Goal: Task Accomplishment & Management: Manage account settings

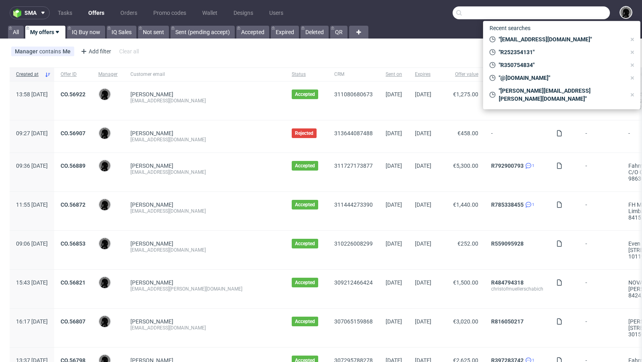
click at [571, 17] on input "text" at bounding box center [531, 12] width 157 height 13
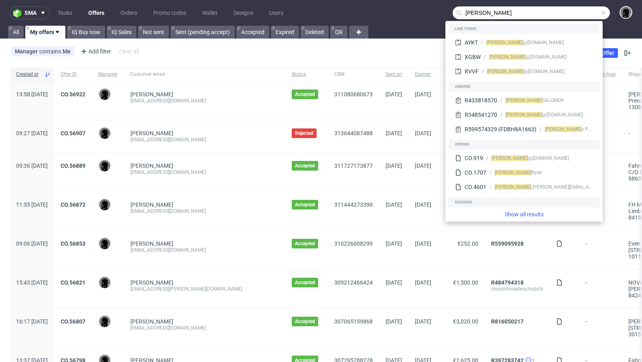
type input "[PERSON_NAME]"
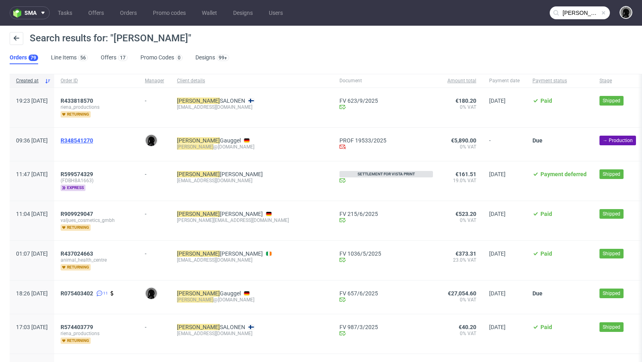
click at [93, 138] on span "R348541270" at bounding box center [77, 140] width 33 height 6
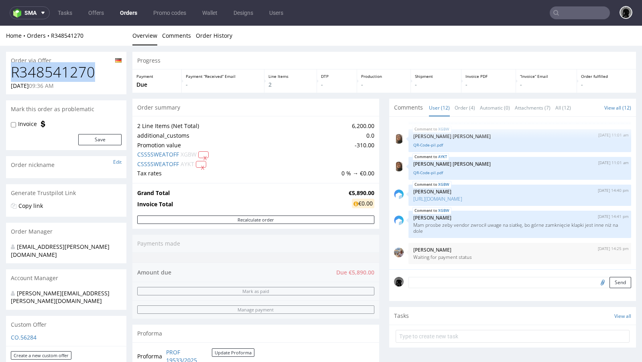
drag, startPoint x: 93, startPoint y: 68, endPoint x: 12, endPoint y: 69, distance: 81.1
click at [12, 69] on h1 "R348541270" at bounding box center [66, 72] width 111 height 16
copy h1 "R348541270"
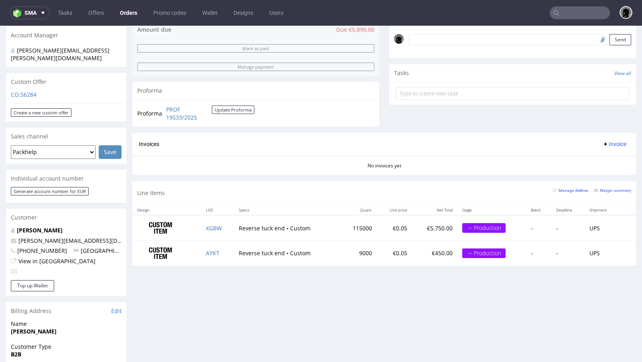
scroll to position [256, 0]
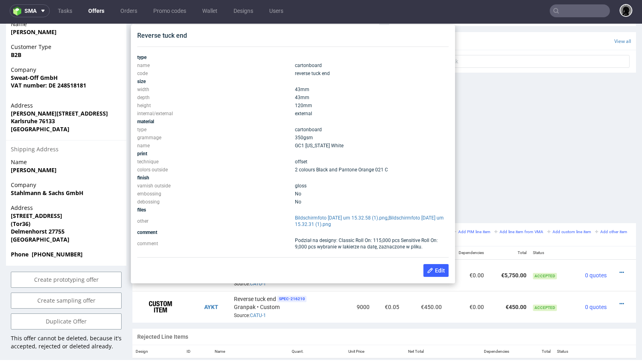
scroll to position [299, 0]
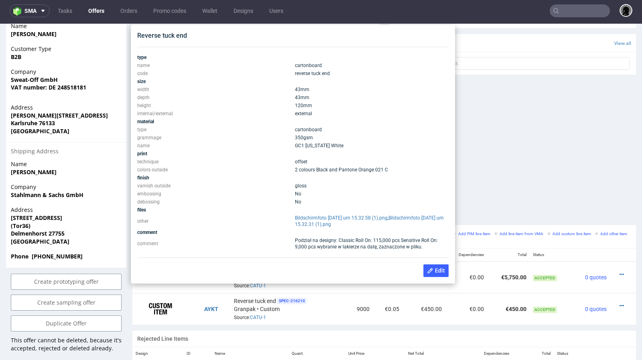
click at [317, 106] on td "120 mm" at bounding box center [371, 106] width 156 height 8
drag, startPoint x: 313, startPoint y: 106, endPoint x: 139, endPoint y: 90, distance: 174.9
click at [139, 90] on tbody "type name cartonboard code reverse tuck end size width 43 mm depth 43 mm height…" at bounding box center [293, 152] width 312 height 198
copy tbody "width 43 mm depth 43 mm height 120 mm"
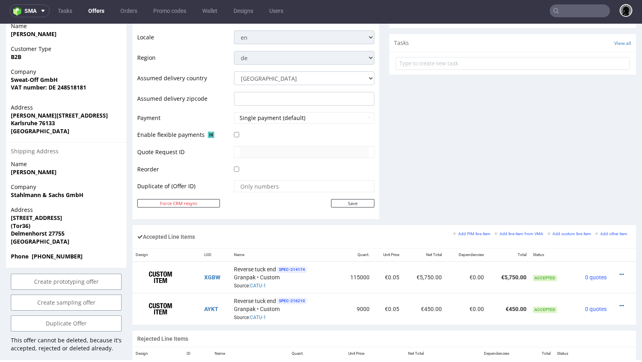
click at [574, 7] on input "text" at bounding box center [580, 10] width 60 height 13
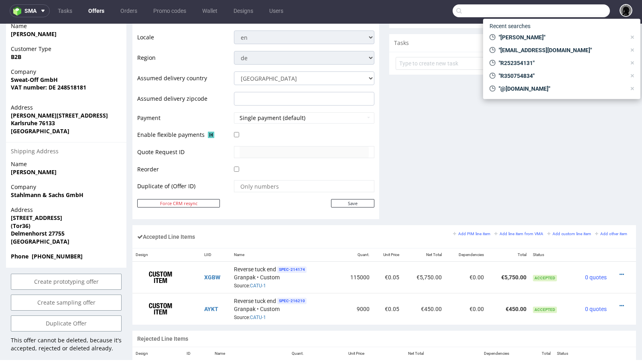
paste input "KYWV"
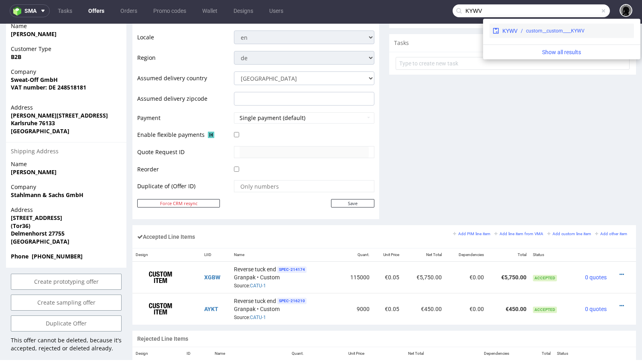
type input "KYWV"
click at [511, 31] on div "KYWV" at bounding box center [510, 31] width 15 height 8
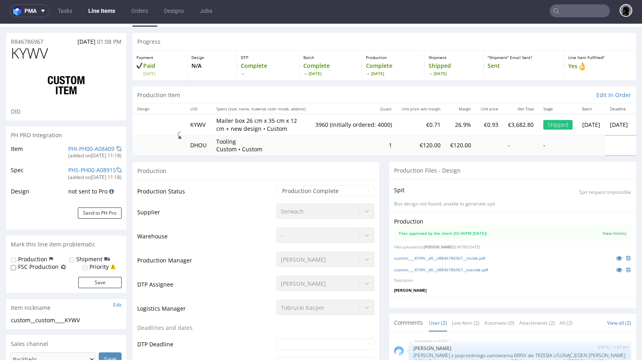
select select "in_progress"
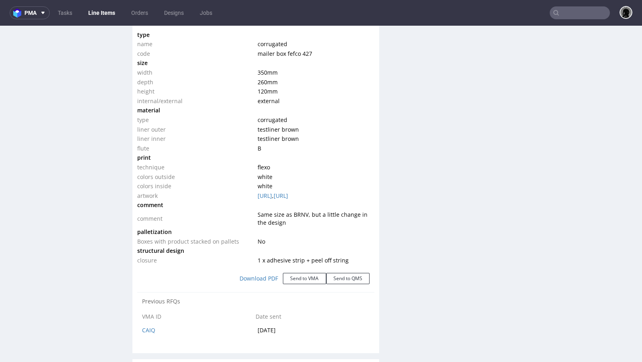
scroll to position [802, 0]
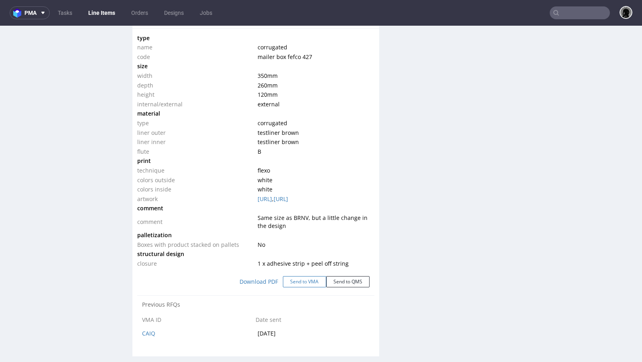
click at [297, 283] on button "Send to VMA" at bounding box center [304, 281] width 43 height 11
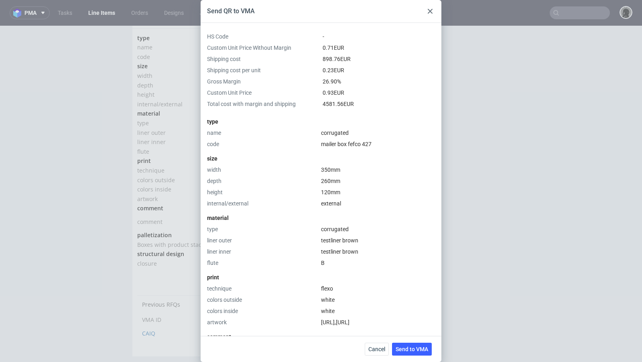
scroll to position [213, 0]
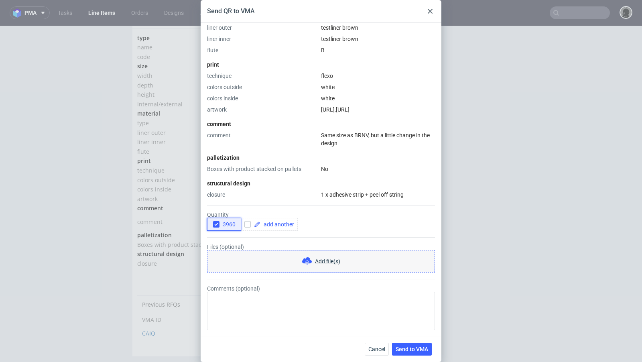
click at [215, 225] on icon "button" at bounding box center [217, 225] width 6 height 6
click at [248, 224] on input "checkbox" at bounding box center [247, 224] width 6 height 6
checkbox input "true"
click at [266, 224] on span at bounding box center [278, 225] width 34 height 6
checkbox input "true"
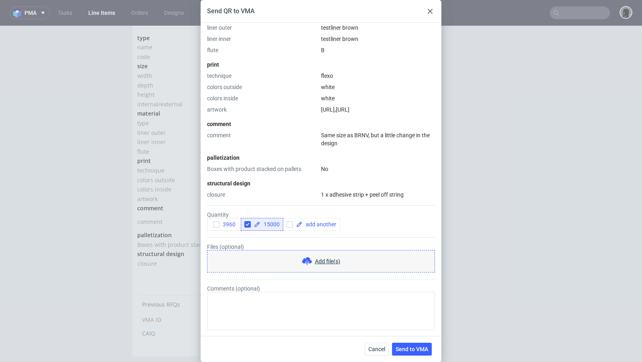
click at [320, 254] on div "Add file(s)" at bounding box center [321, 261] width 228 height 22
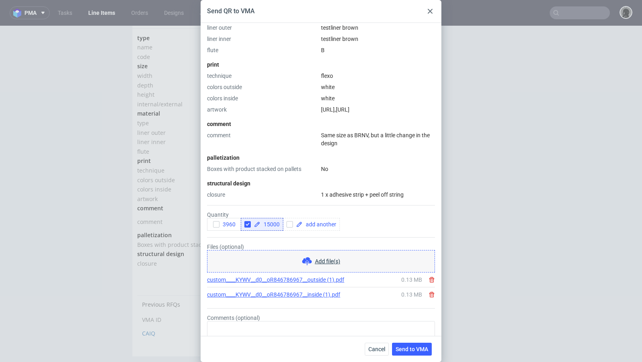
scroll to position [242, 0]
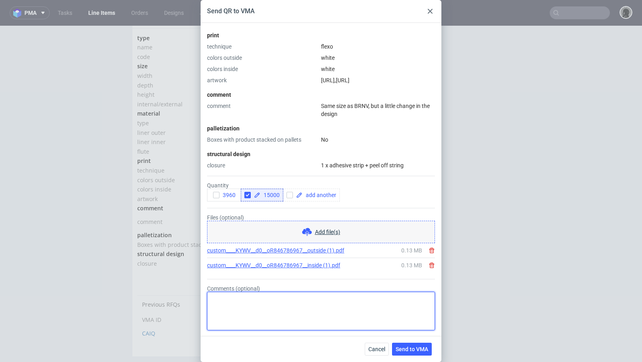
click at [246, 313] on textarea "Comments (optional)" at bounding box center [321, 311] width 228 height 39
type textarea "reorder + nowe logo"
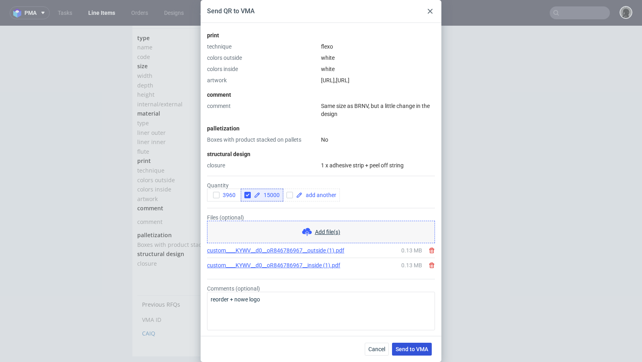
click at [405, 352] on button "Send to VMA" at bounding box center [412, 349] width 40 height 13
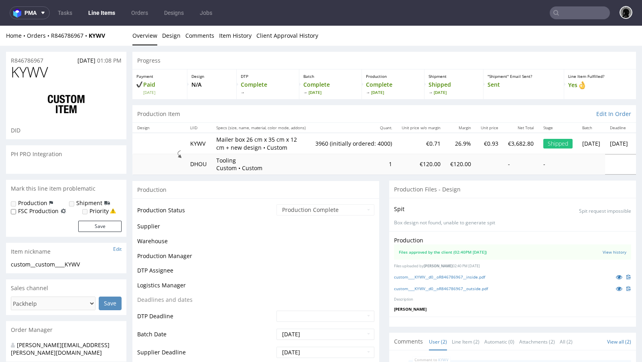
select select "in_progress"
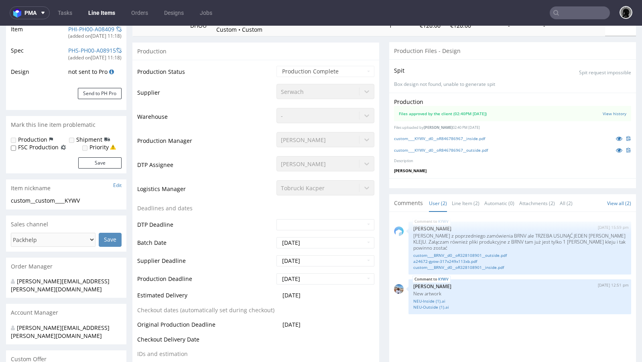
scroll to position [16, 0]
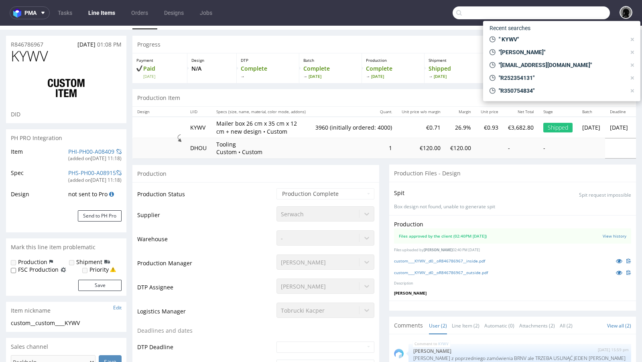
click at [576, 15] on input "text" at bounding box center [531, 12] width 157 height 13
paste input "[EMAIL_ADDRESS][DOMAIN_NAME][PERSON_NAME]"
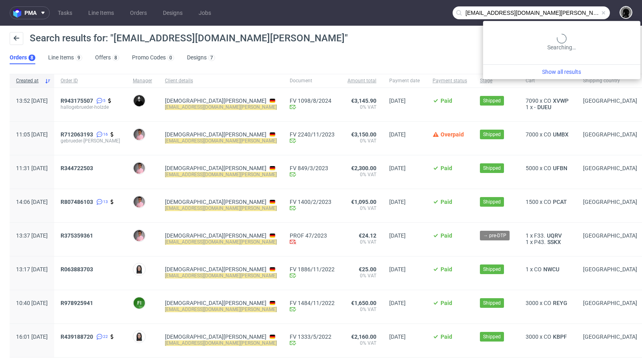
click at [568, 12] on input "[EMAIL_ADDRESS][DOMAIN_NAME][PERSON_NAME]" at bounding box center [531, 12] width 157 height 13
type input "@[DOMAIN_NAME][PERSON_NAME]"
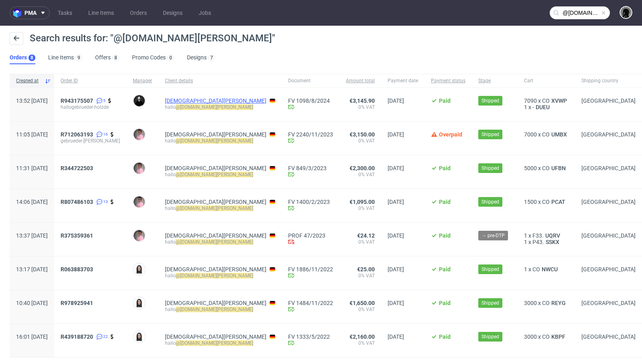
click at [212, 101] on link "[DEMOGRAPHIC_DATA][PERSON_NAME]" at bounding box center [216, 101] width 102 height 6
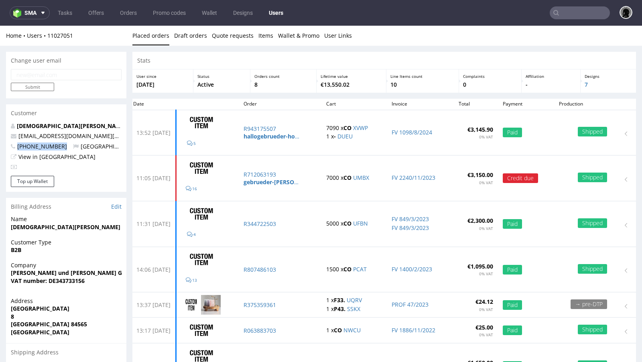
drag, startPoint x: 65, startPoint y: 149, endPoint x: 18, endPoint y: 147, distance: 46.6
click at [18, 147] on p "[PHONE_NUMBER] [GEOGRAPHIC_DATA]" at bounding box center [66, 147] width 111 height 8
copy span "[PHONE_NUMBER]"
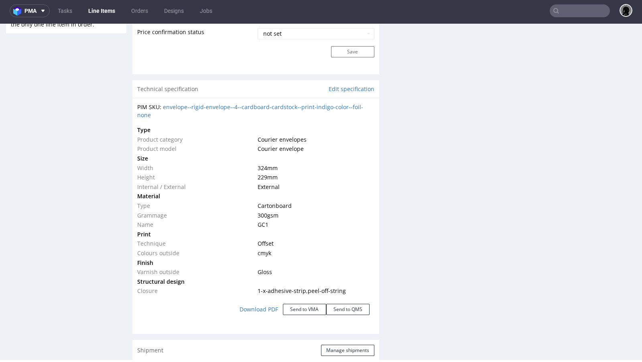
scroll to position [744, 0]
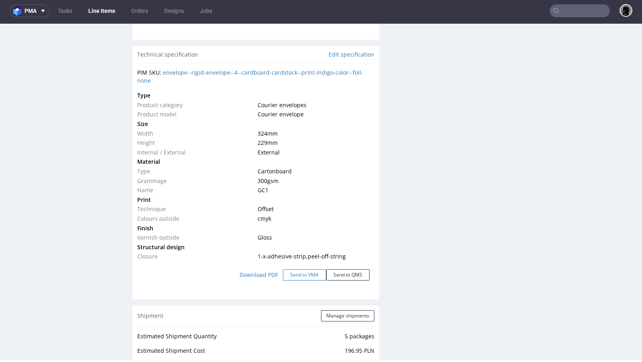
click at [300, 275] on button "Send to VMA" at bounding box center [304, 274] width 43 height 11
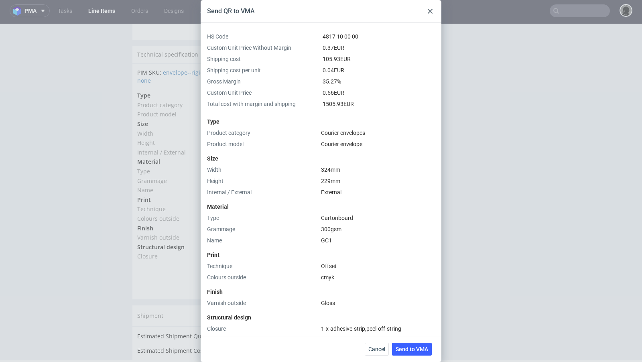
scroll to position [134, 0]
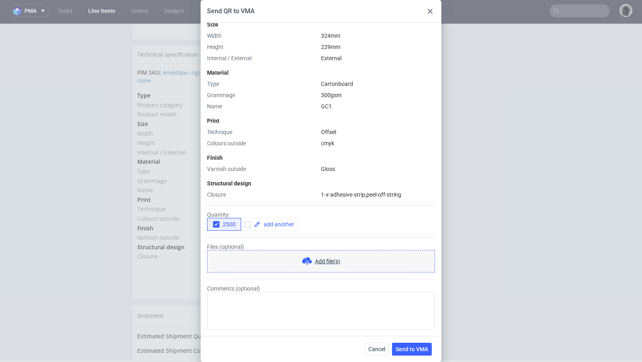
click at [430, 10] on icon at bounding box center [430, 11] width 5 height 5
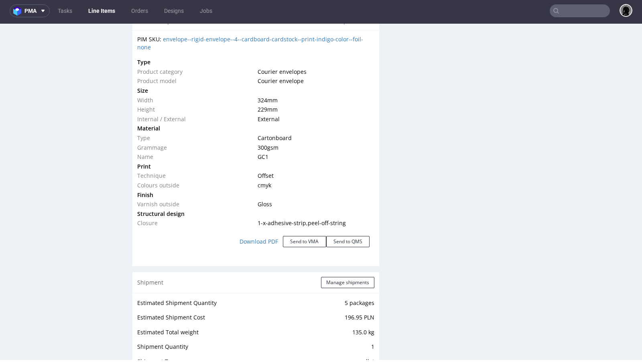
scroll to position [781, 0]
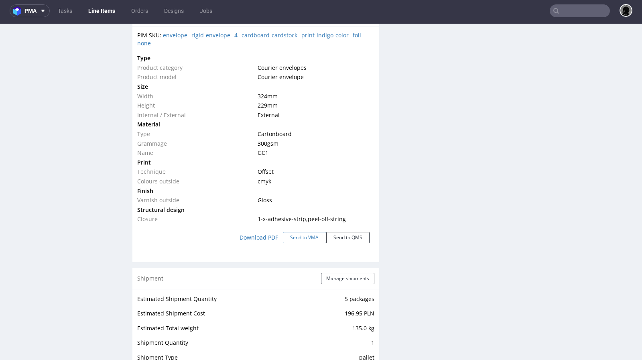
click at [295, 233] on button "Send to VMA" at bounding box center [304, 237] width 43 height 11
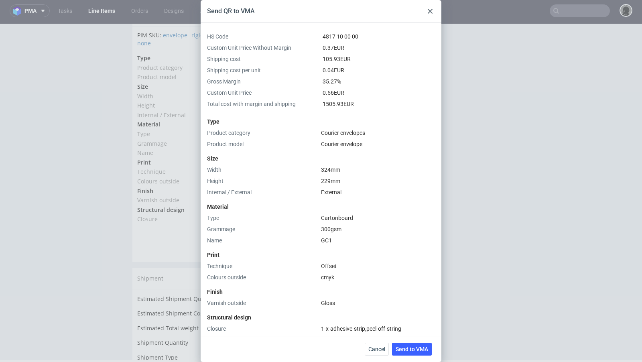
scroll to position [134, 0]
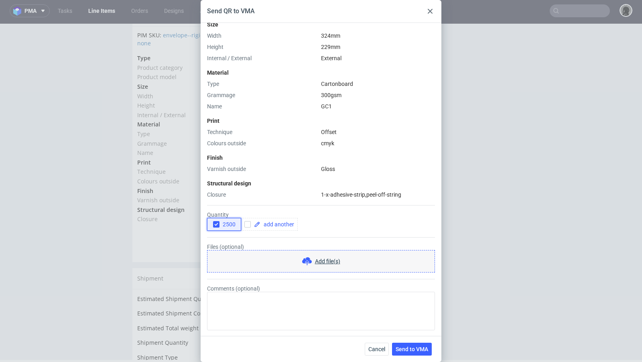
click at [216, 224] on icon "button" at bounding box center [217, 225] width 6 height 6
click at [249, 224] on input "checkbox" at bounding box center [247, 224] width 6 height 6
checkbox input "true"
click at [270, 224] on span at bounding box center [278, 225] width 34 height 6
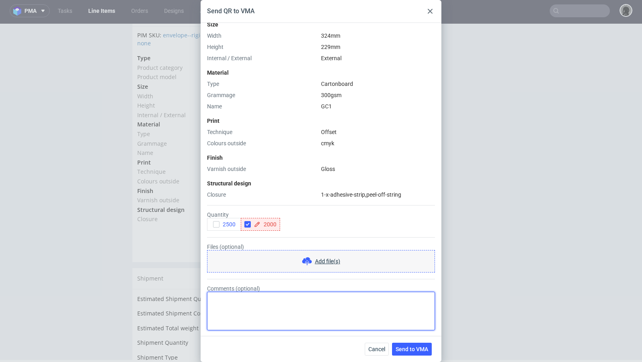
checkbox input "true"
click at [267, 296] on textarea "Comments (optional)" at bounding box center [321, 311] width 228 height 39
type textarea "nowy design"
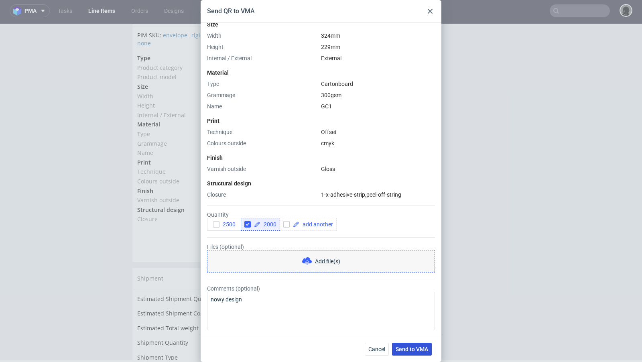
click at [416, 350] on span "Send to VMA" at bounding box center [412, 349] width 33 height 6
click at [400, 350] on span "Send to VMA" at bounding box center [412, 349] width 33 height 6
click at [414, 351] on span "Send to VMA" at bounding box center [412, 349] width 33 height 6
click at [374, 343] on button "Cancel" at bounding box center [377, 349] width 24 height 13
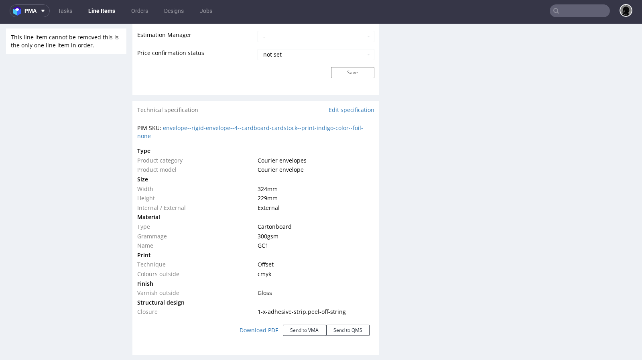
scroll to position [717, 0]
